Goal: Task Accomplishment & Management: Use online tool/utility

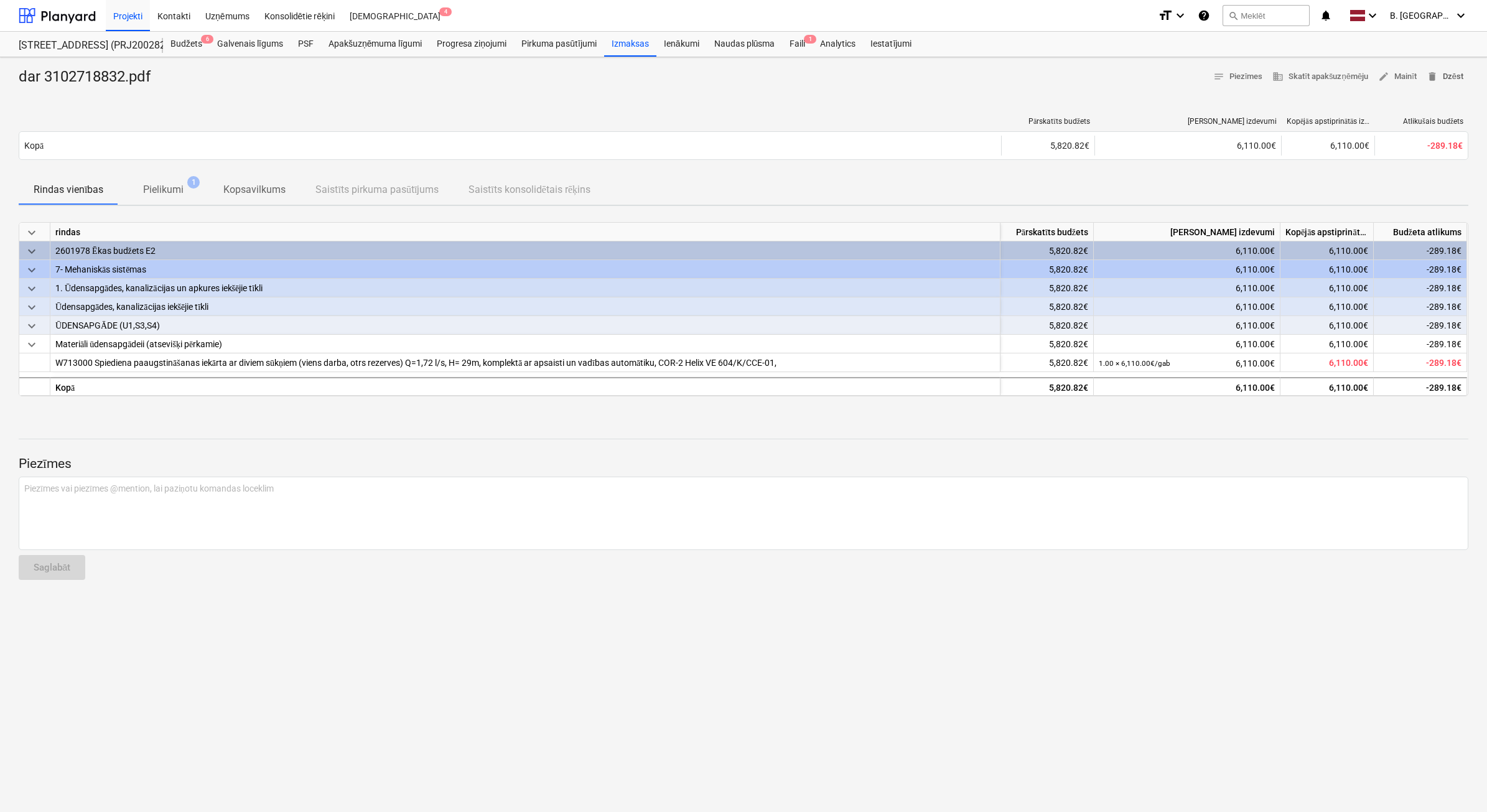
click at [1448, 73] on span "delete Dzēst" at bounding box center [1445, 77] width 37 height 15
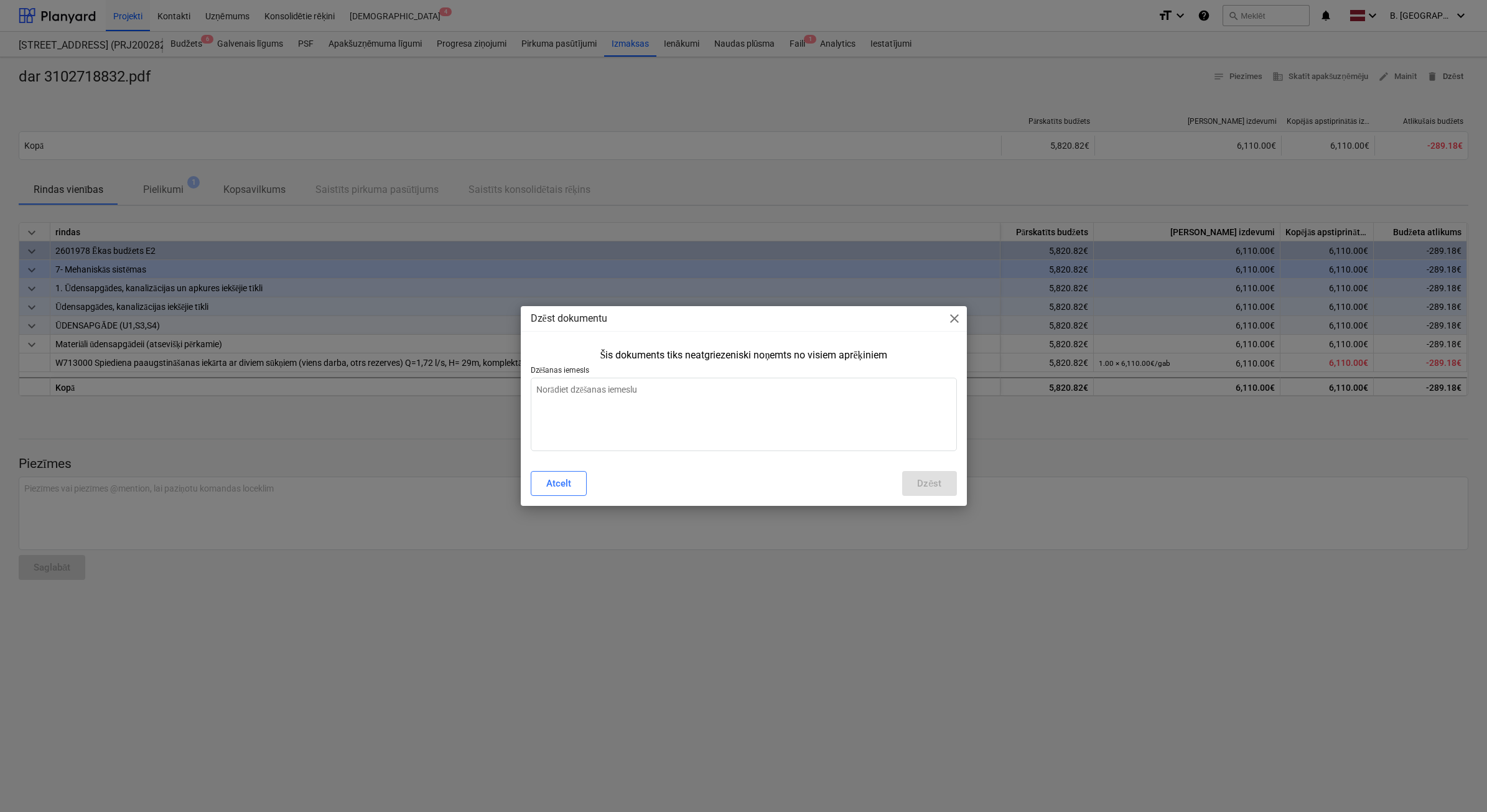
type textarea "x"
click at [672, 448] on textarea at bounding box center [744, 415] width 426 height 74
type textarea "š"
type textarea "x"
type textarea "ši"
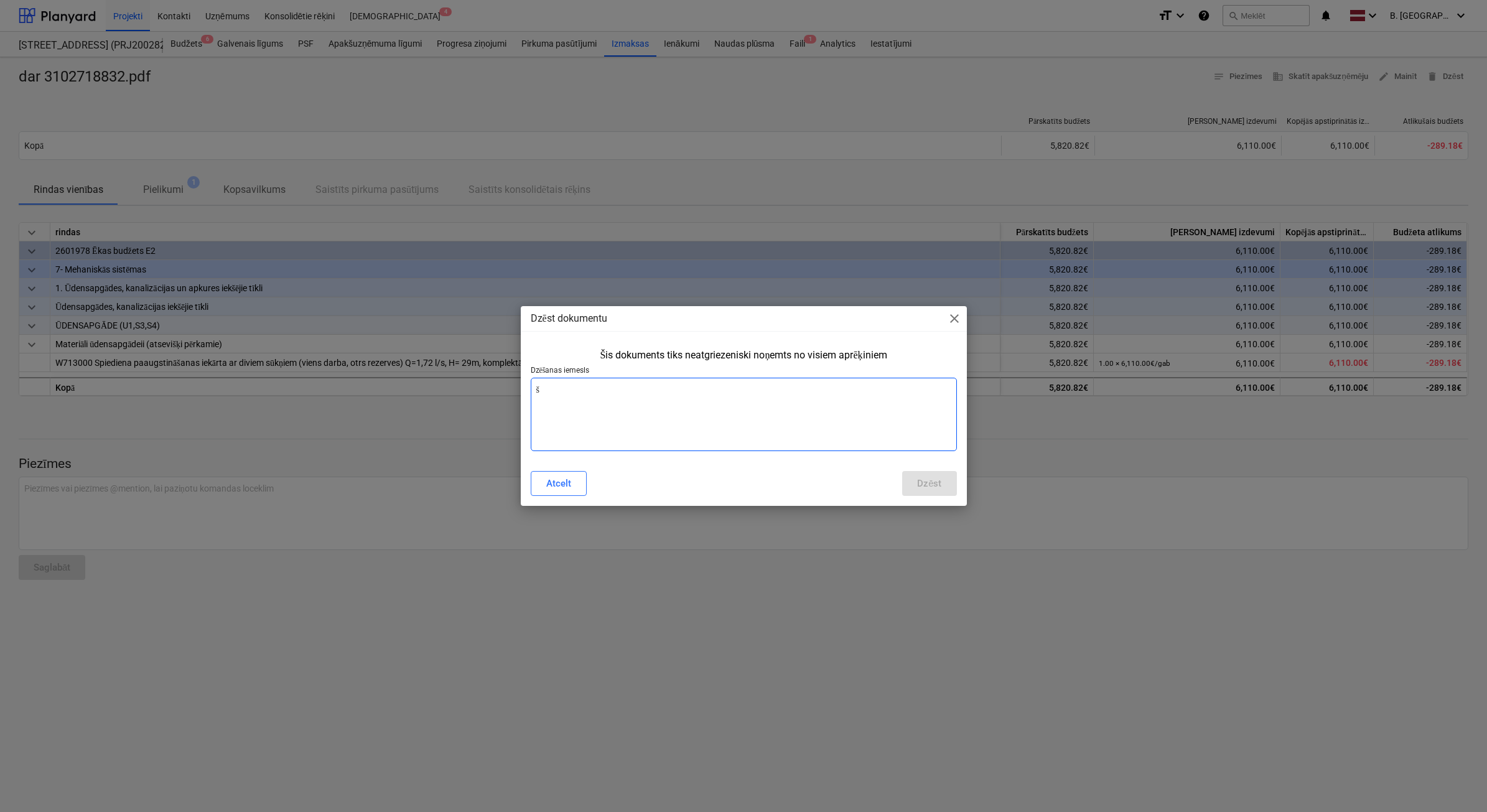
type textarea "x"
type textarea "šis"
type textarea "x"
type textarea "šis"
type textarea "x"
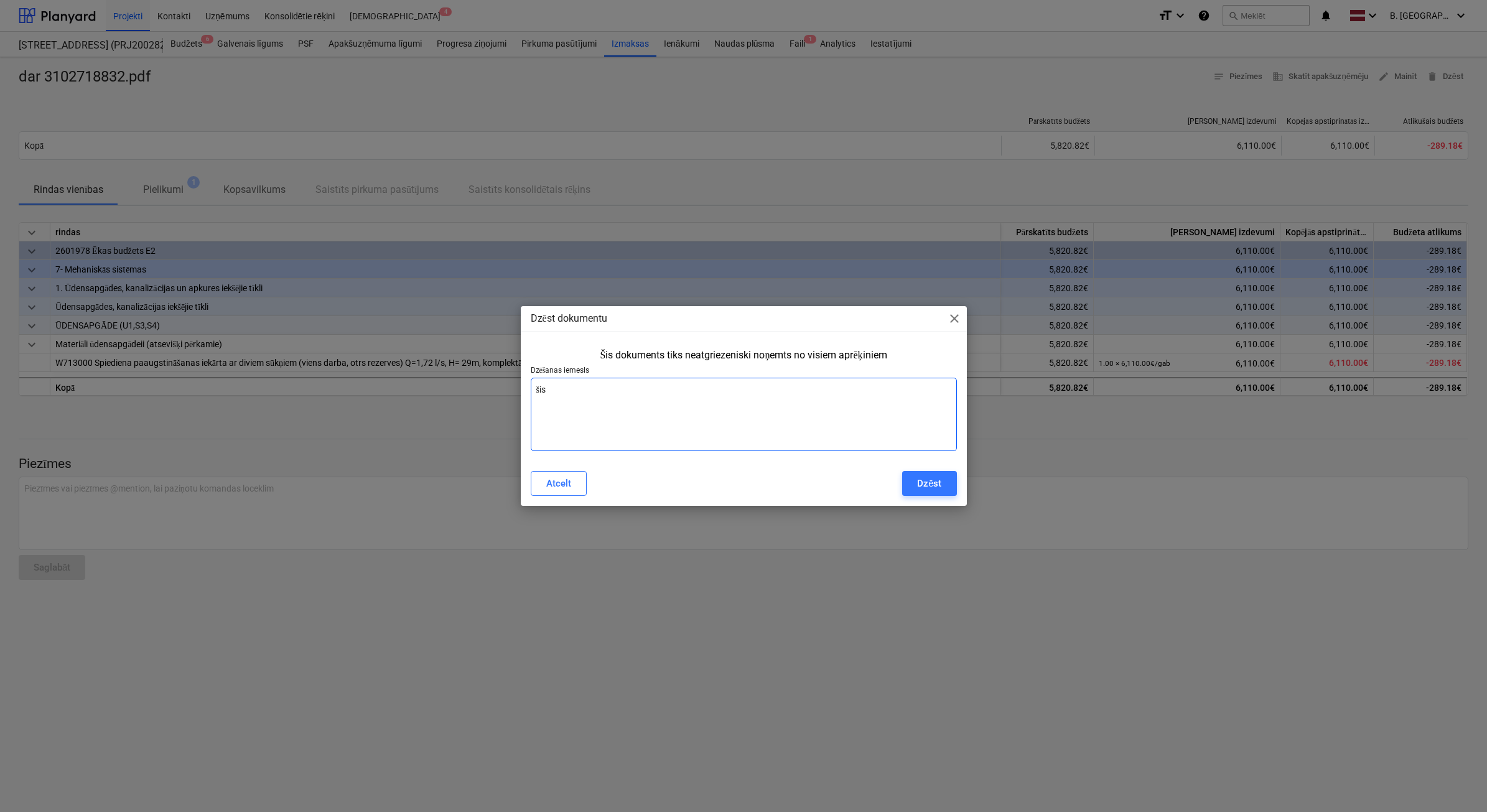
type textarea "šis n"
type textarea "x"
type textarea "šis na"
type textarea "x"
type textarea "šis nav"
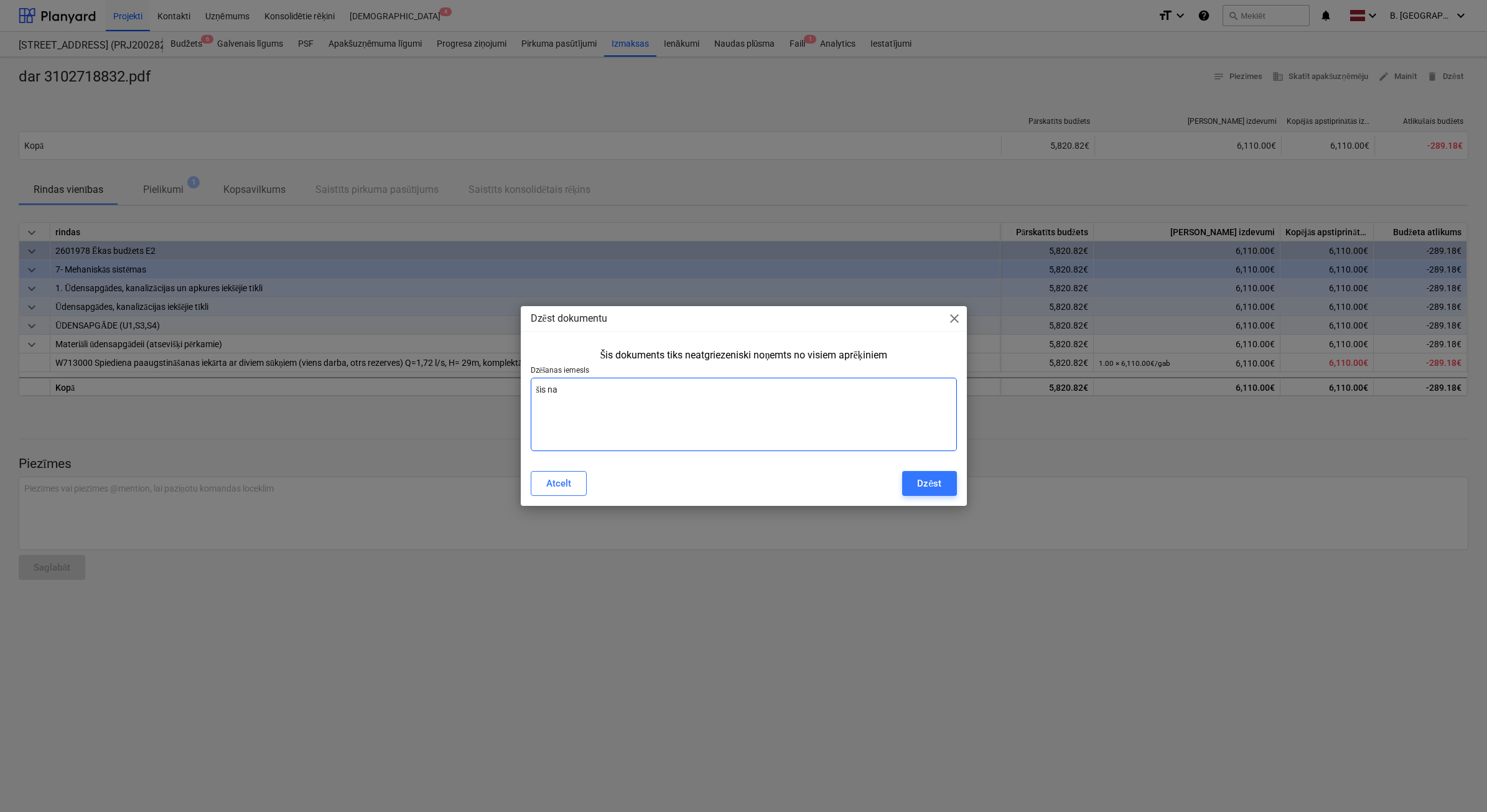
type textarea "x"
type textarea "šis nav"
type textarea "x"
type textarea "šis nav r"
type textarea "x"
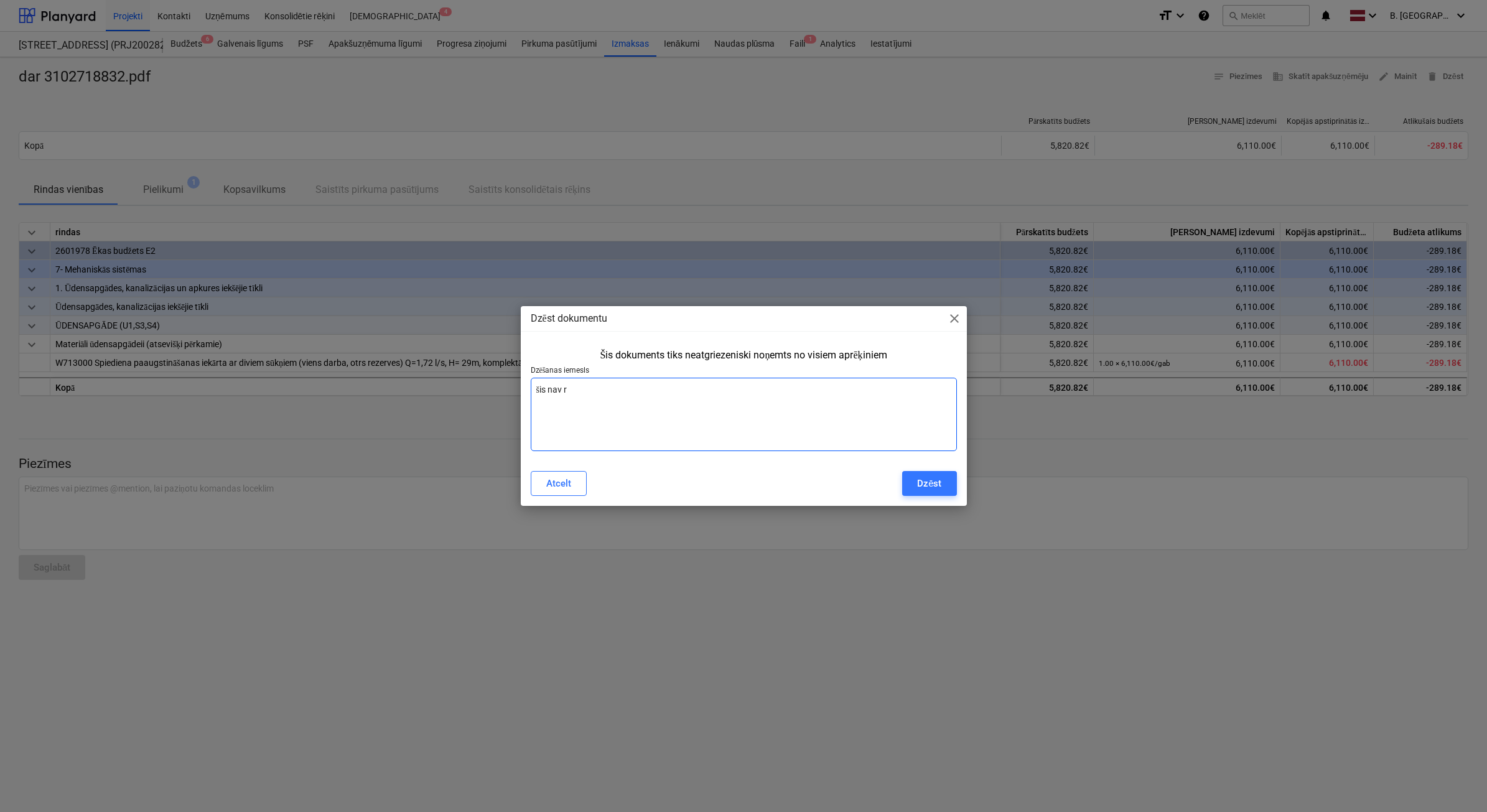
type textarea "šis nav r''"
type textarea "x"
type textarea "šis nav r''e"
type textarea "x"
type textarea "šis nav r''"
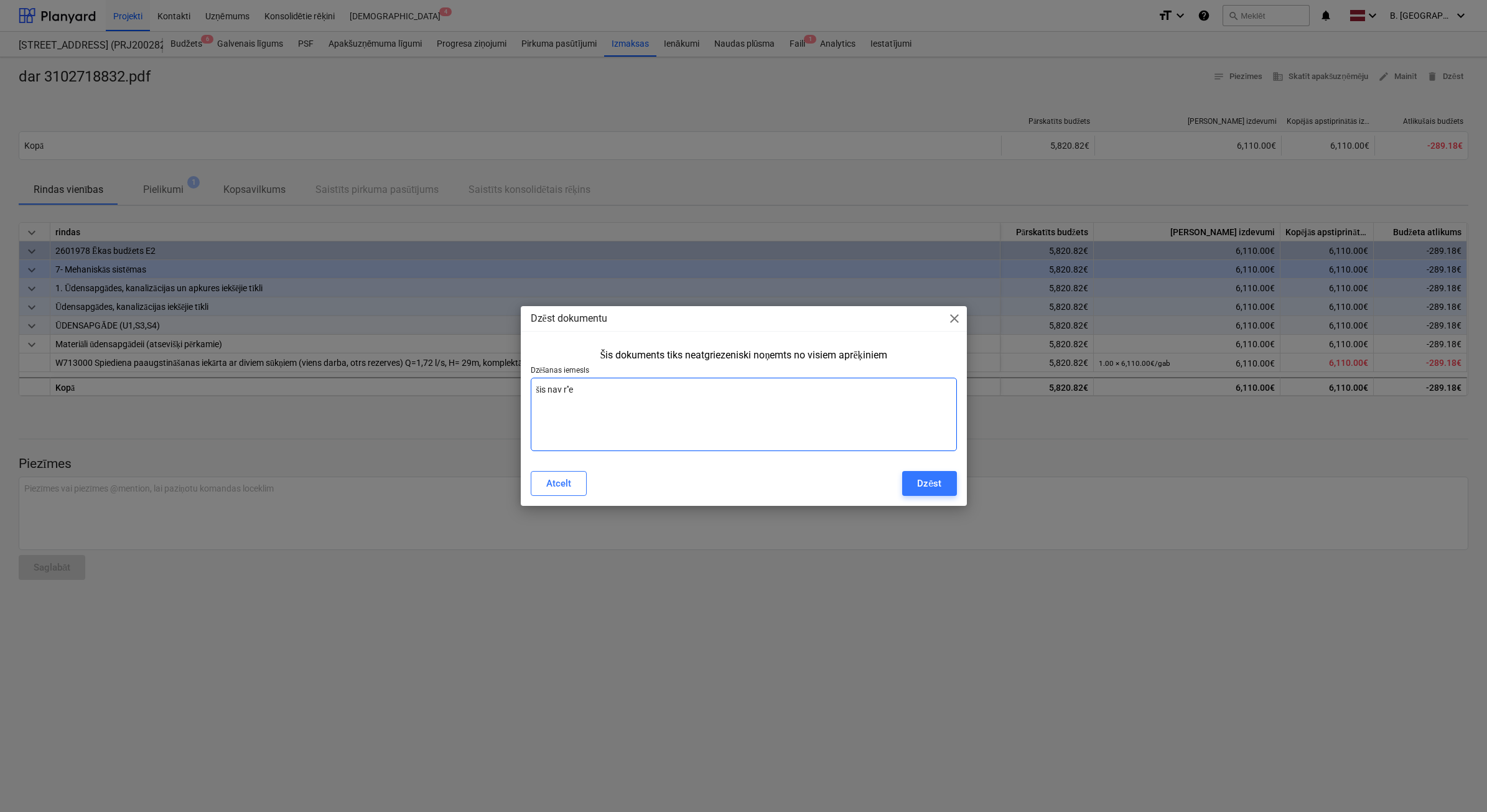
type textarea "x"
type textarea "šis nav r'"
type textarea "x"
type textarea "šis nav r"
type textarea "x"
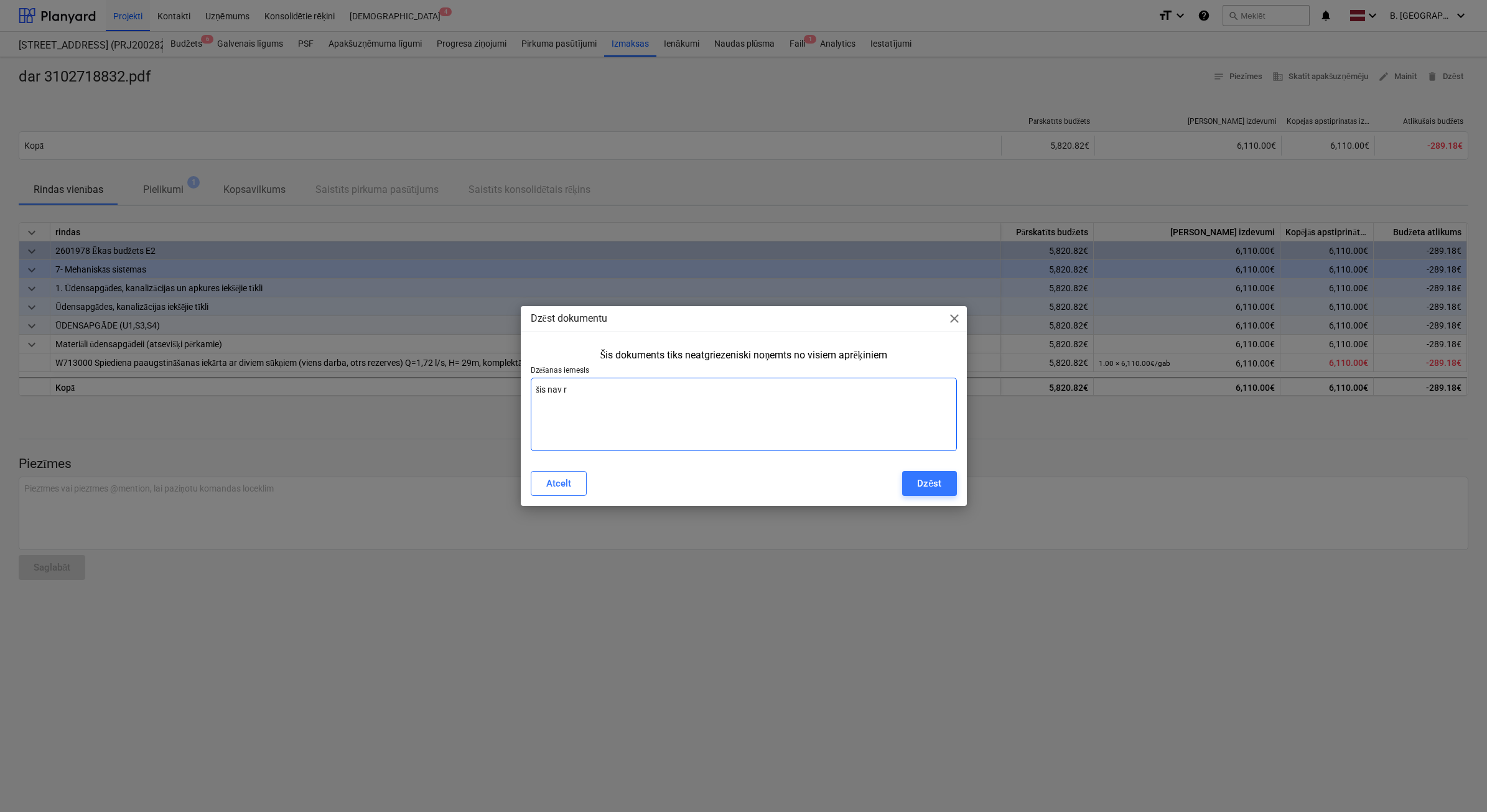
type textarea "šis nav rē"
type textarea "x"
type textarea "šis nav rēķ"
type textarea "x"
type textarea "šis nav rēķi"
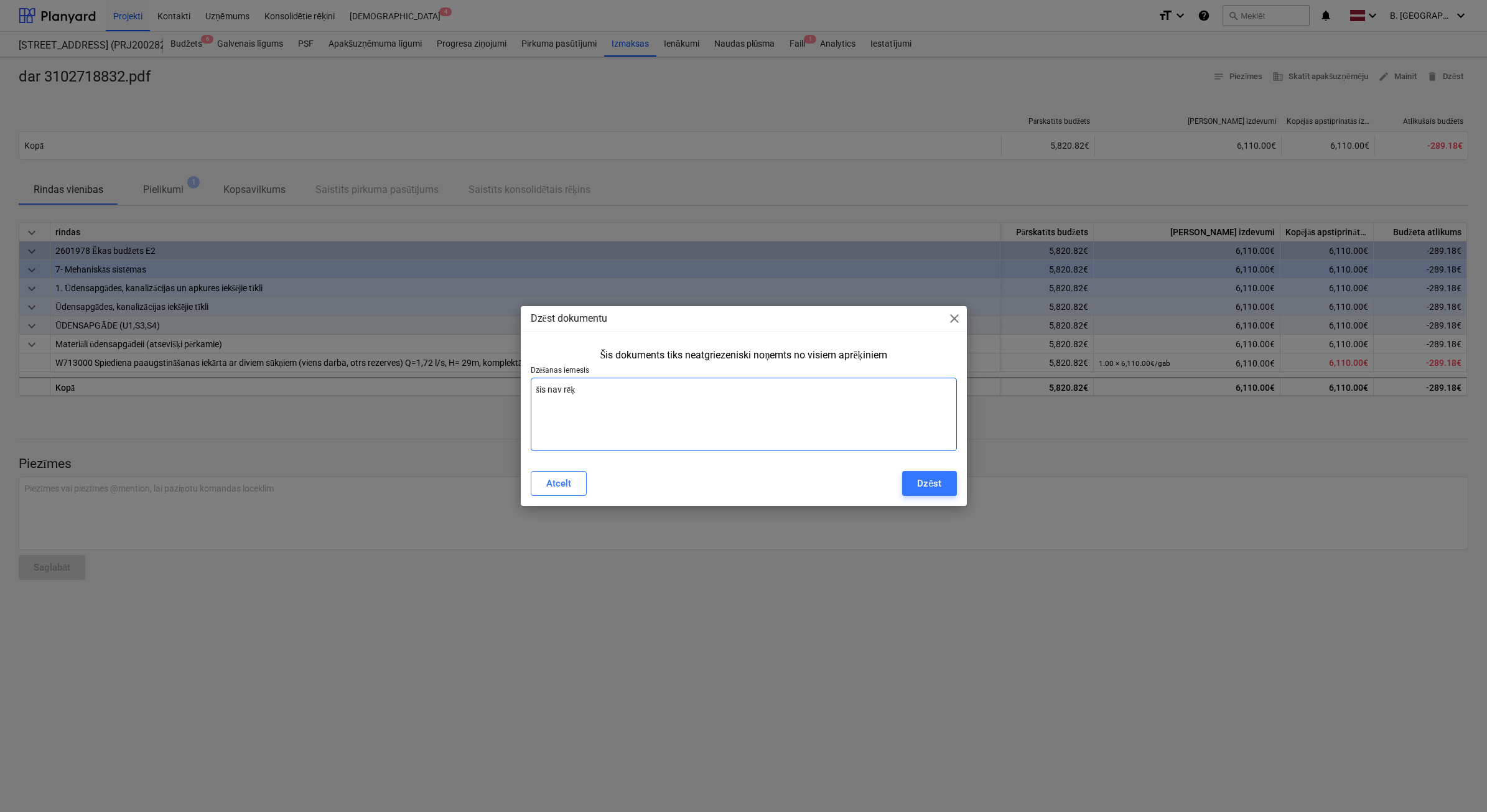
type textarea "x"
type textarea "šis nav rēķin"
type textarea "x"
type textarea "šis nav rēķins"
type textarea "x"
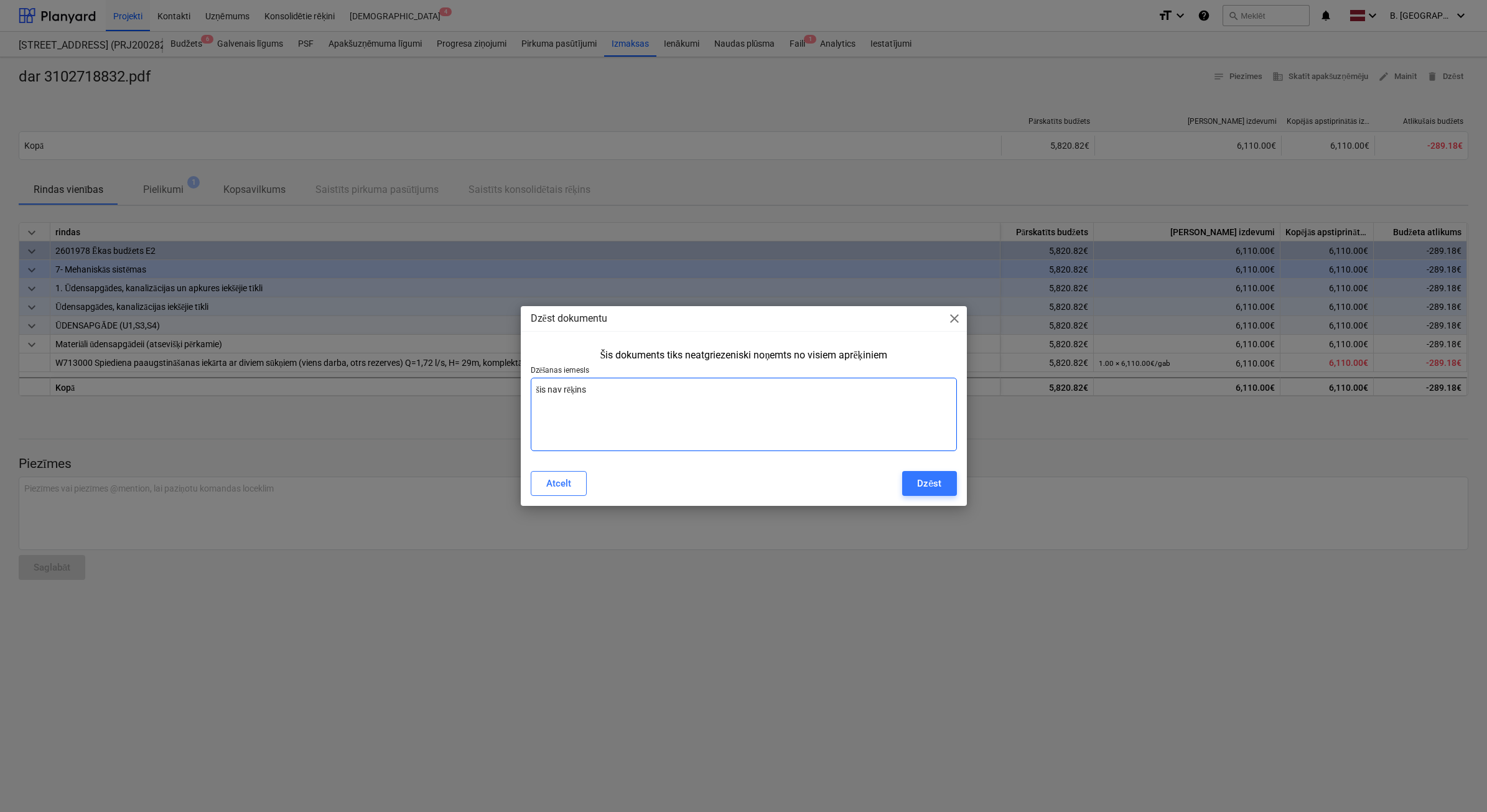
type textarea "šis nav rēķins"
type textarea "x"
type textarea "šis nav rēķins"
click at [949, 479] on button "Dzēst" at bounding box center [929, 483] width 54 height 25
type textarea "x"
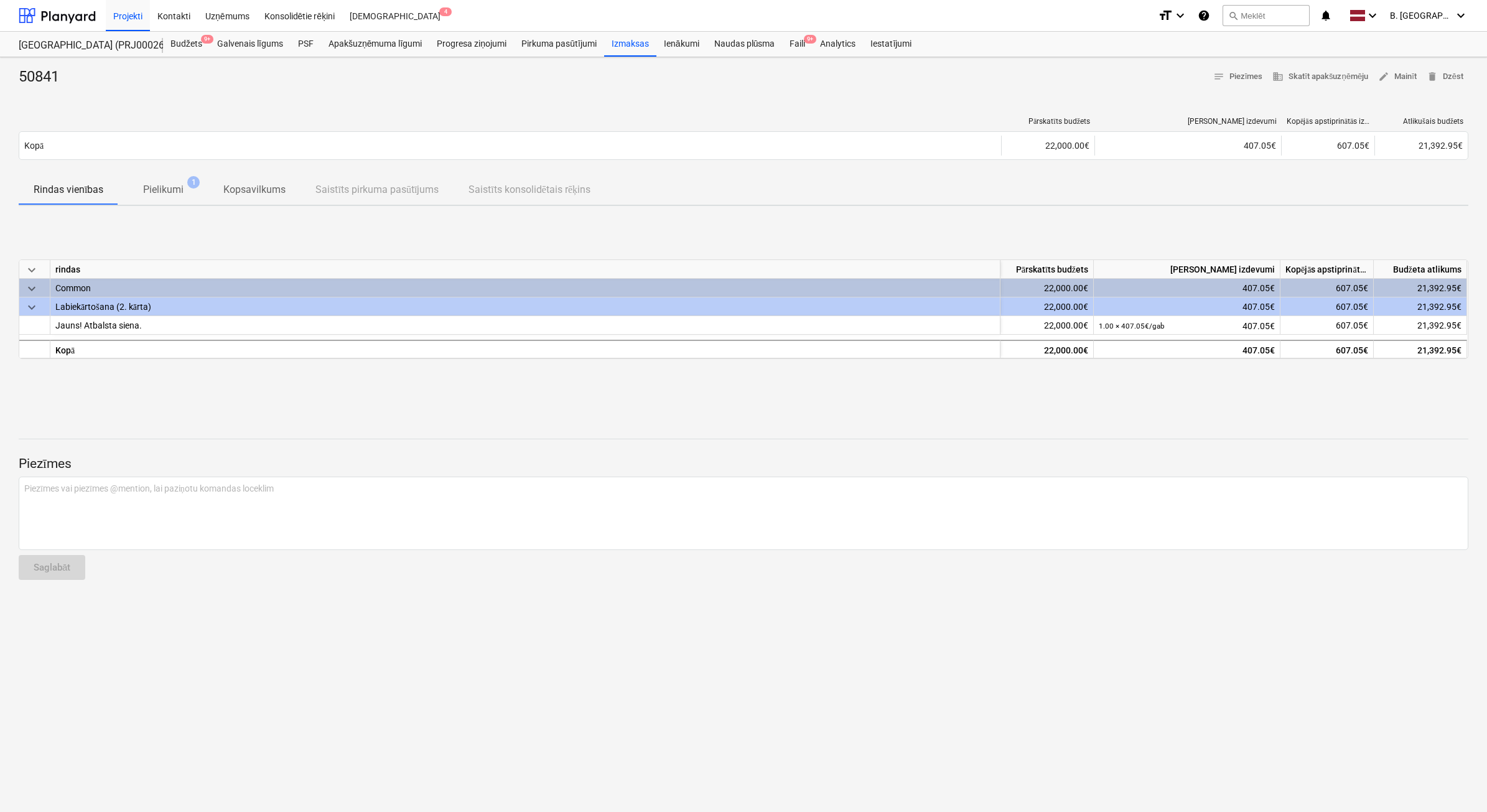
click at [30, 306] on span "keyboard_arrow_down" at bounding box center [32, 307] width 15 height 15
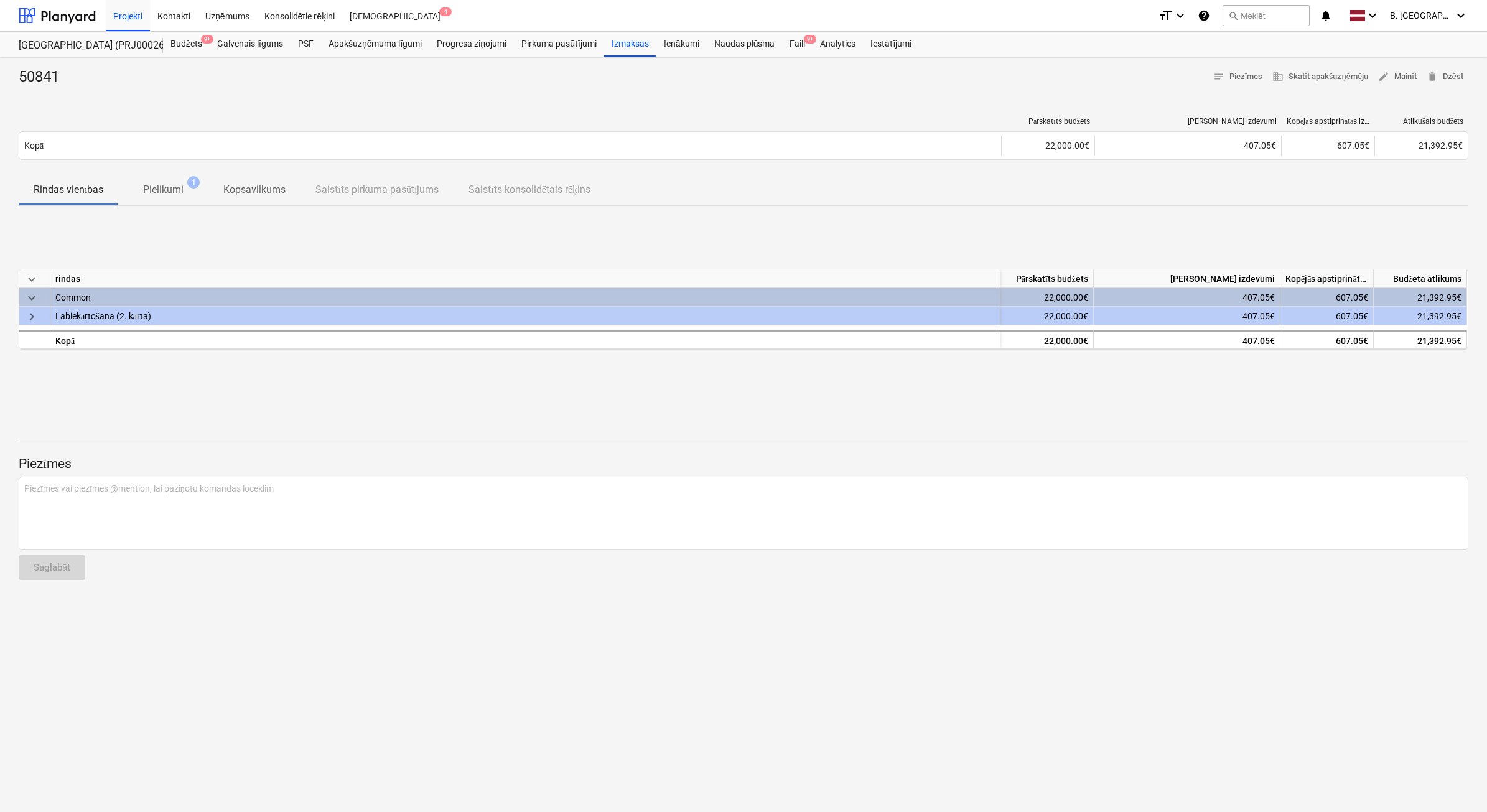
click at [28, 316] on span "keyboard_arrow_right" at bounding box center [32, 317] width 15 height 15
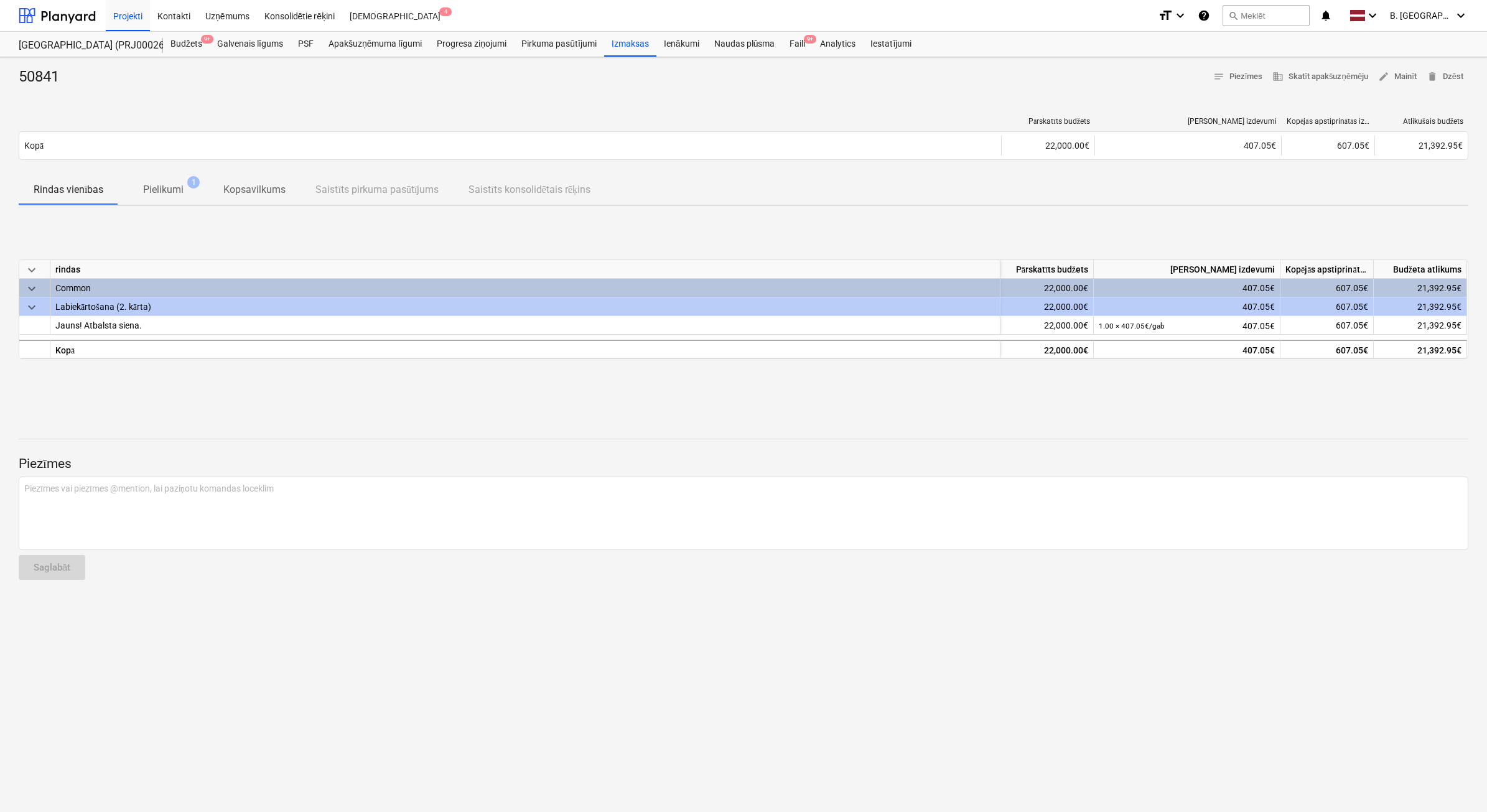
click at [32, 287] on span "keyboard_arrow_down" at bounding box center [32, 289] width 15 height 15
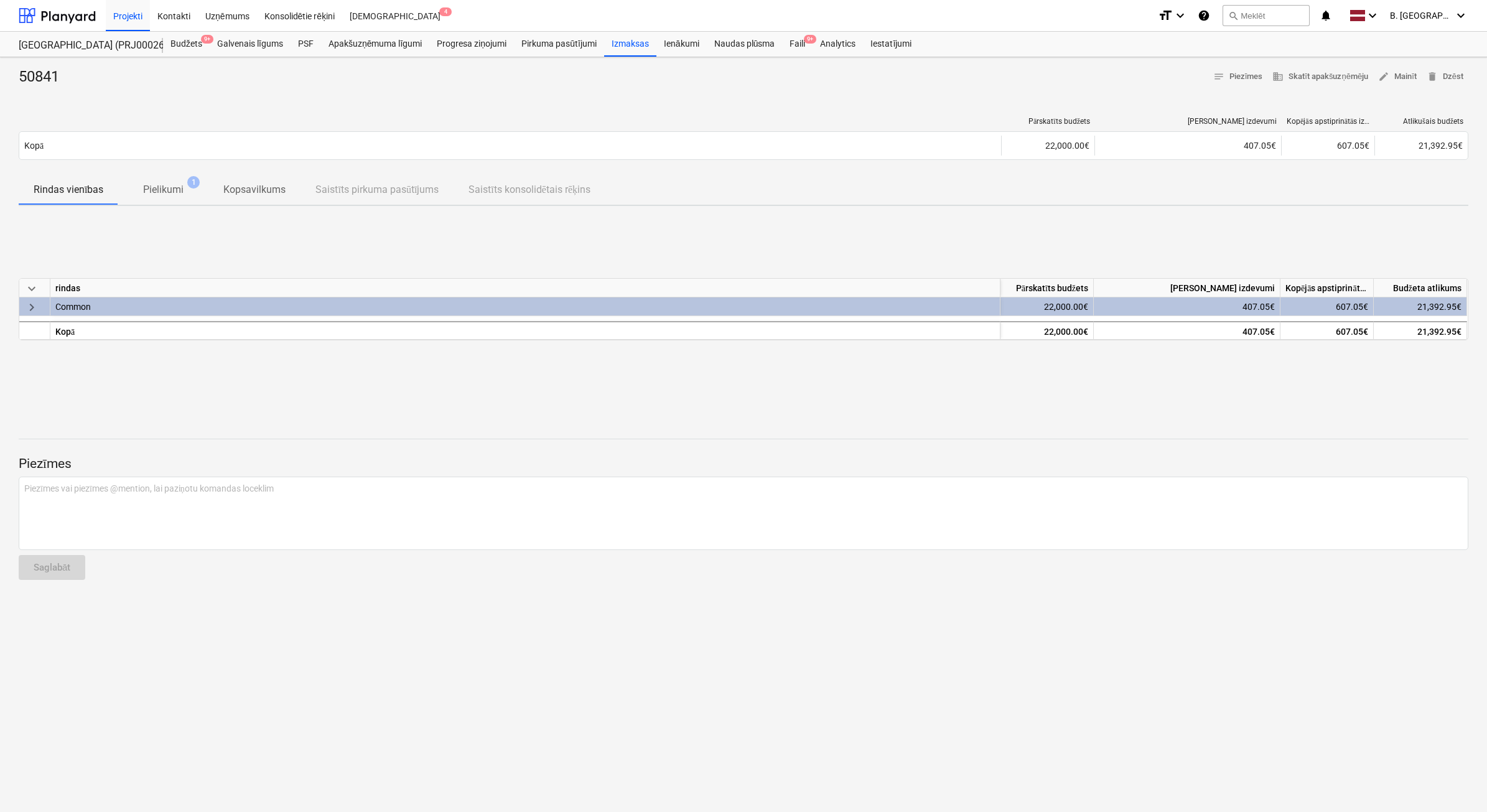
click at [29, 302] on span "keyboard_arrow_right" at bounding box center [32, 307] width 15 height 15
